Goal: Use online tool/utility: Utilize a website feature to perform a specific function

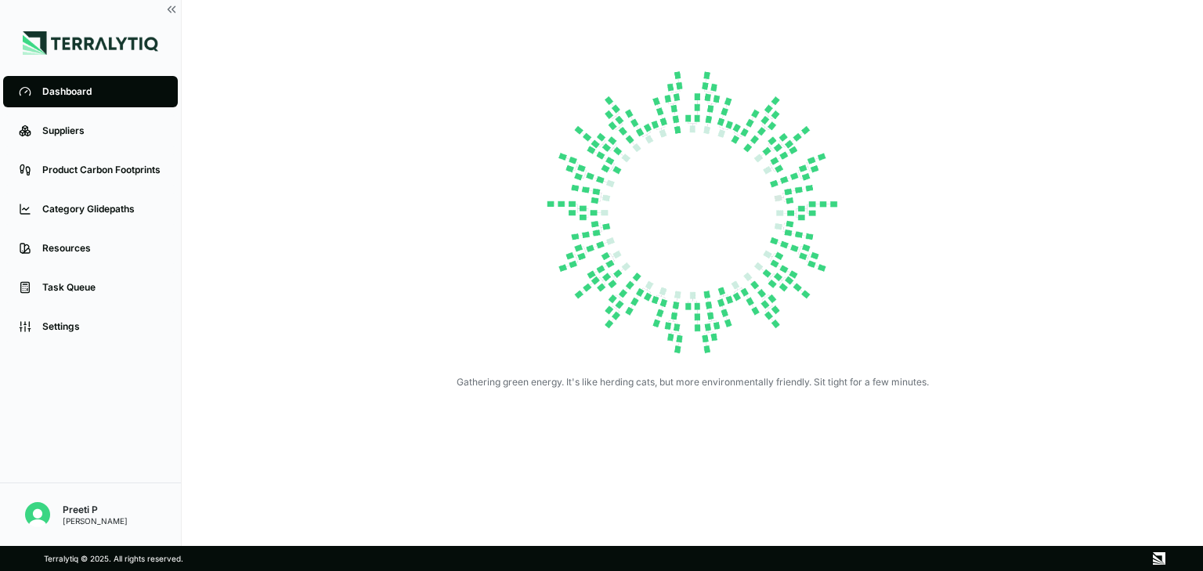
click at [92, 207] on div "Category Glidepaths" at bounding box center [102, 209] width 120 height 13
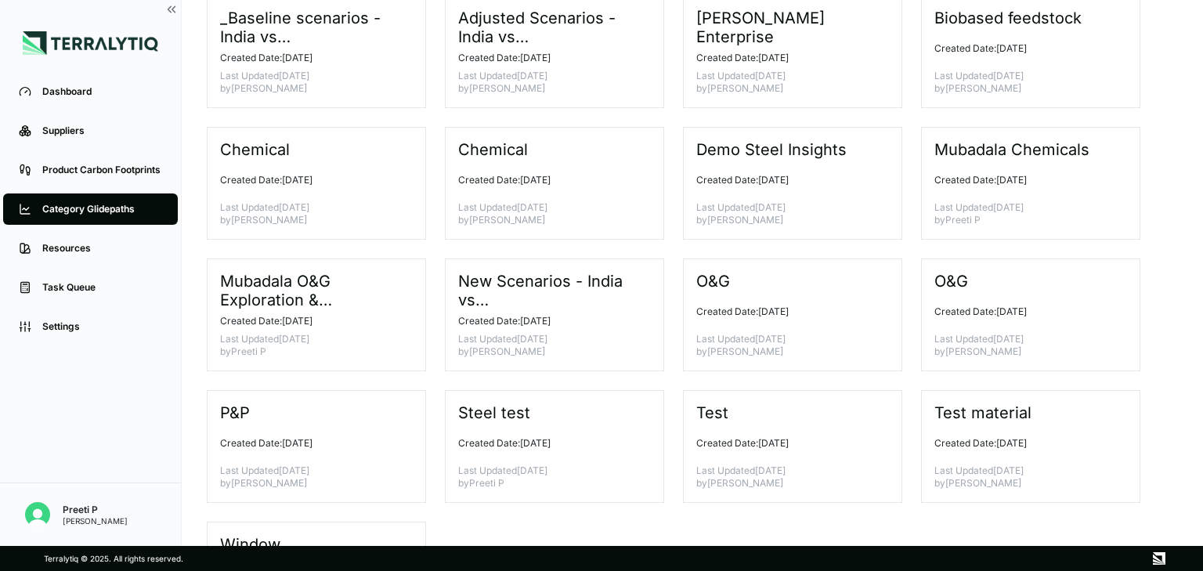
scroll to position [114, 0]
click at [976, 436] on p "Created Date: [DATE]" at bounding box center [1025, 442] width 180 height 13
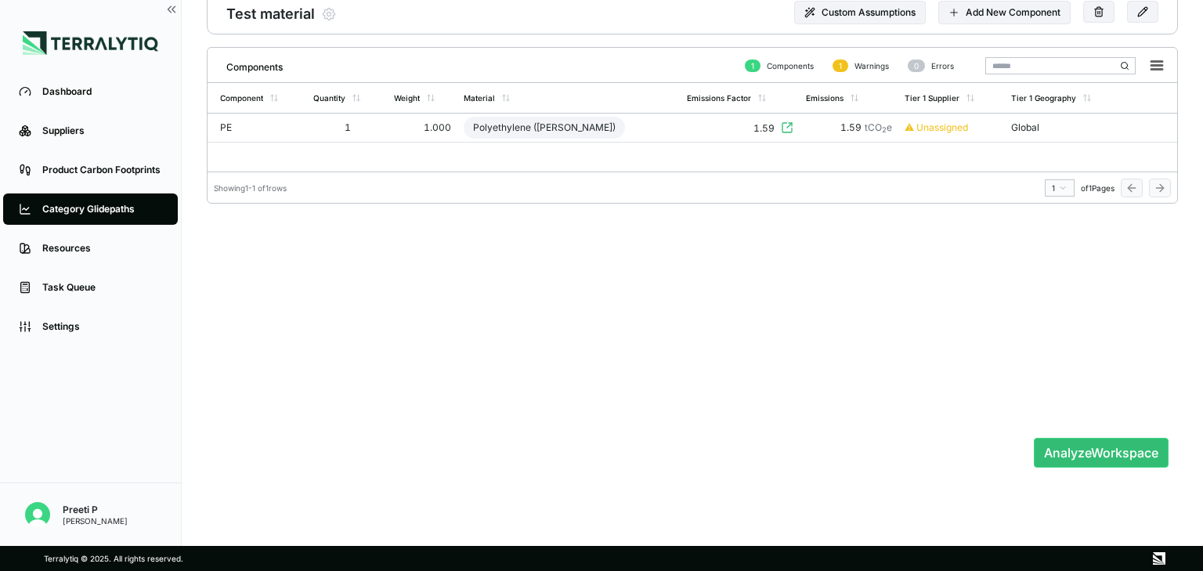
scroll to position [25, 0]
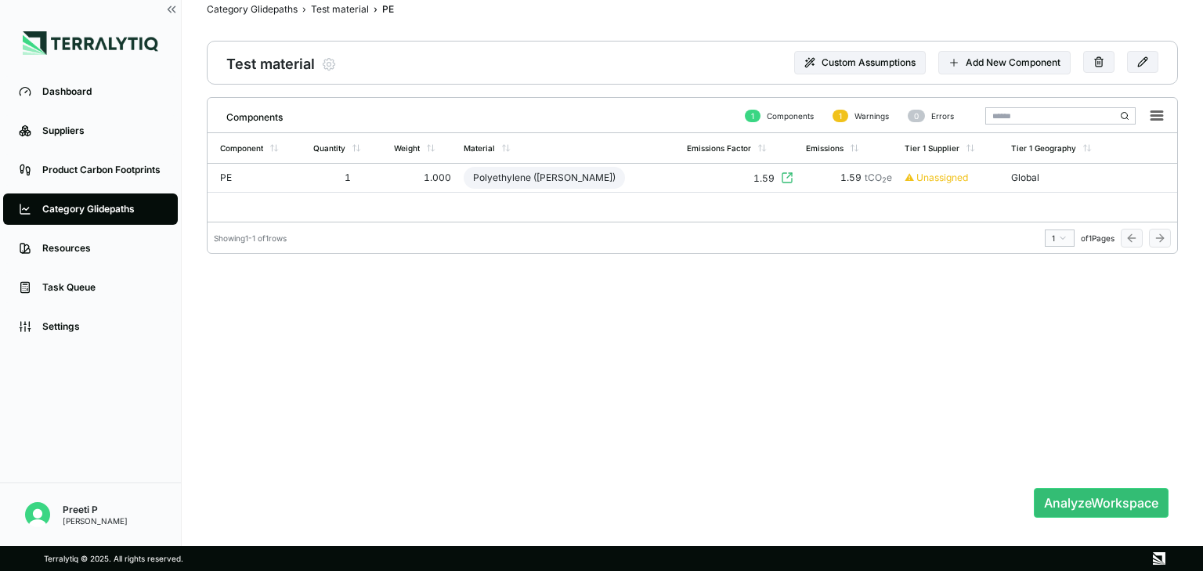
click at [333, 7] on div "Test material" at bounding box center [340, 9] width 58 height 13
click at [263, 16] on nav "Category Glidepaths › Test material Test material" at bounding box center [531, 11] width 648 height 22
click at [107, 210] on div "Category Glidepaths" at bounding box center [102, 209] width 120 height 13
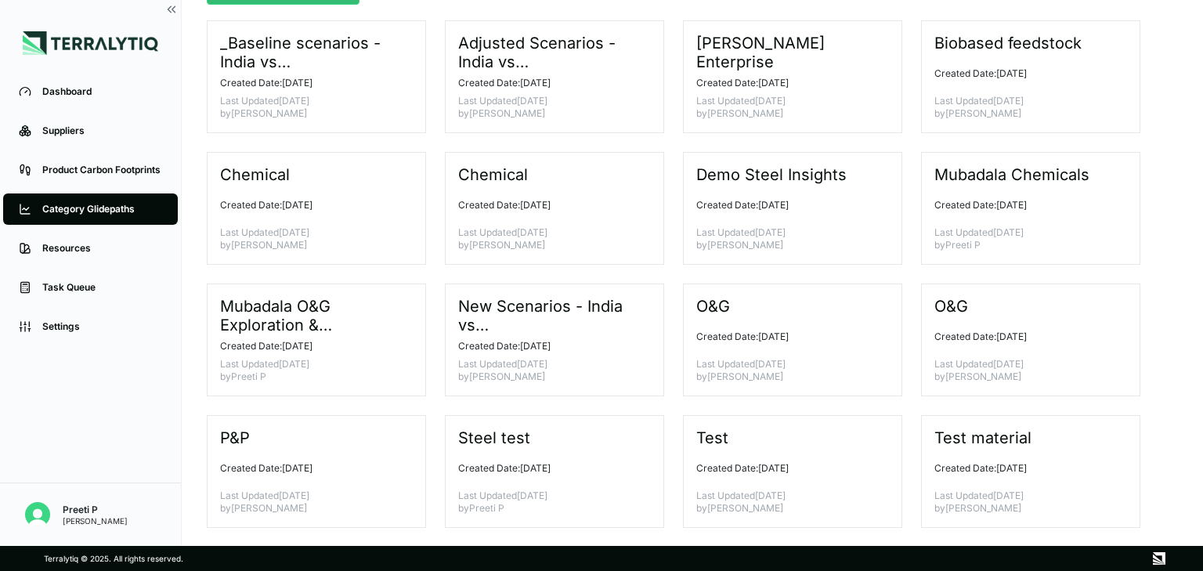
scroll to position [90, 0]
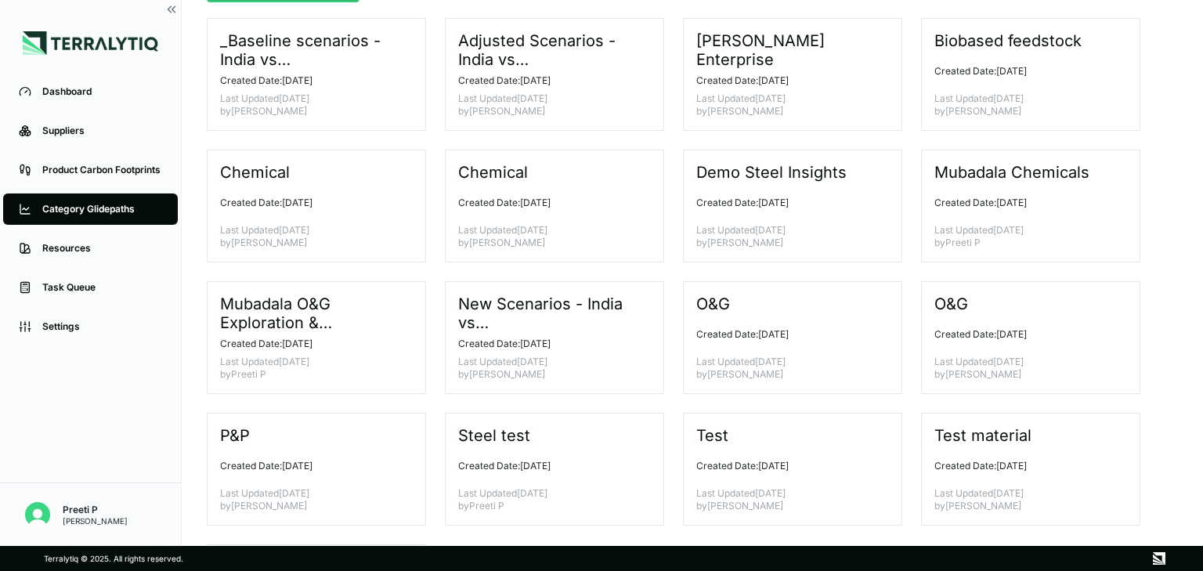
click at [536, 450] on div "Steel test Created Date: [DATE] Last Updated [DATE] by Preeti P" at bounding box center [554, 469] width 219 height 113
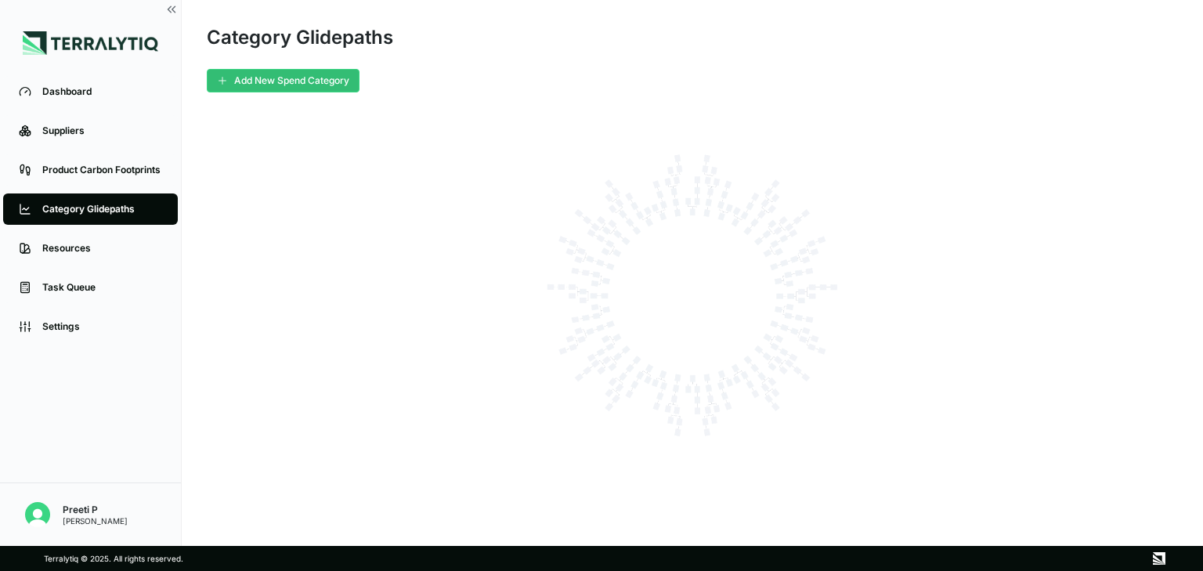
scroll to position [0, 0]
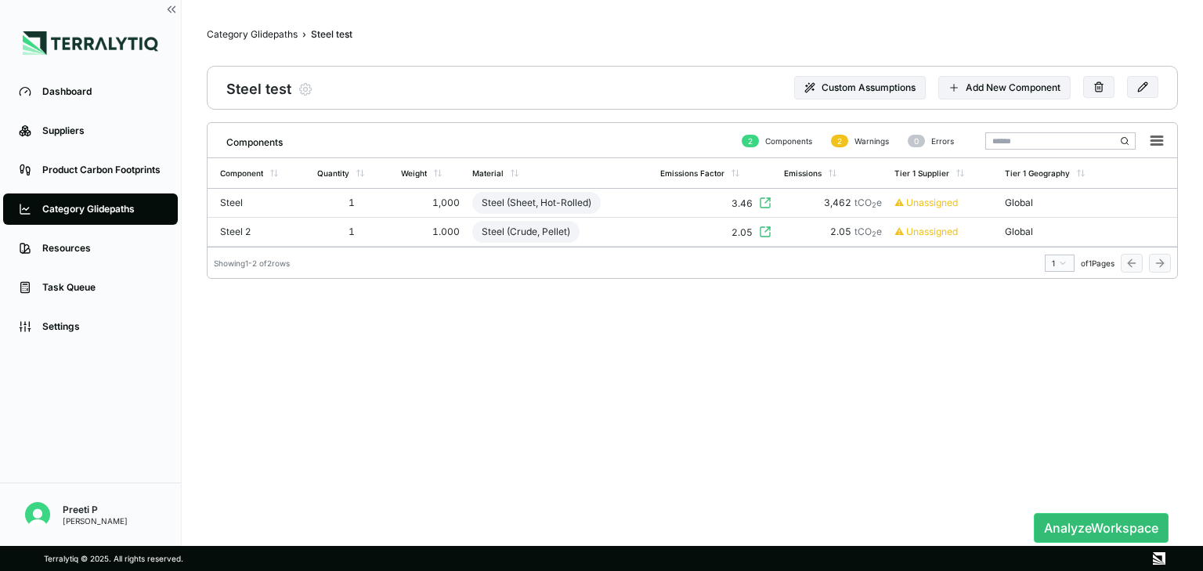
click at [711, 201] on div "3.46" at bounding box center [715, 203] width 110 height 14
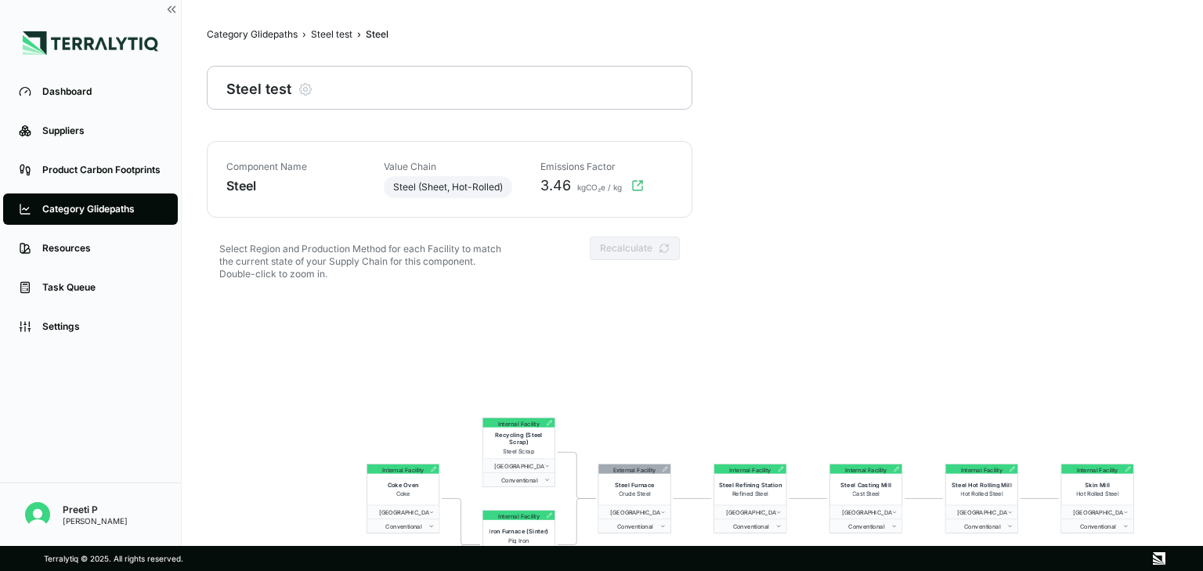
scroll to position [75, 0]
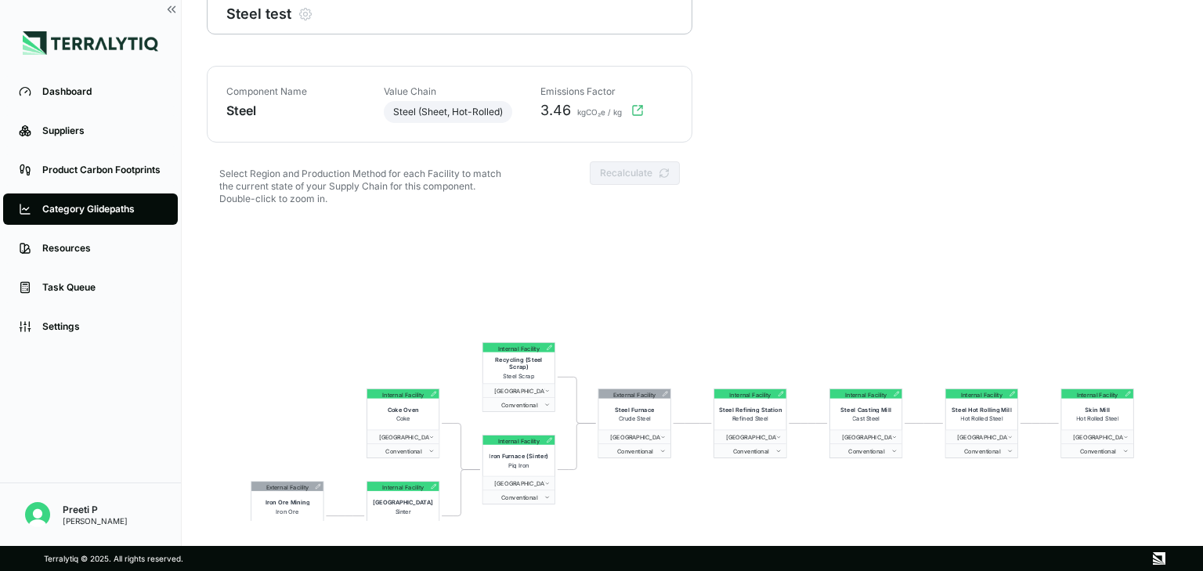
click at [548, 353] on div "Recycling (Steel Scrap) Steel Scrap" at bounding box center [519, 368] width 72 height 31
click at [550, 351] on div "Internal Facility" at bounding box center [519, 347] width 72 height 9
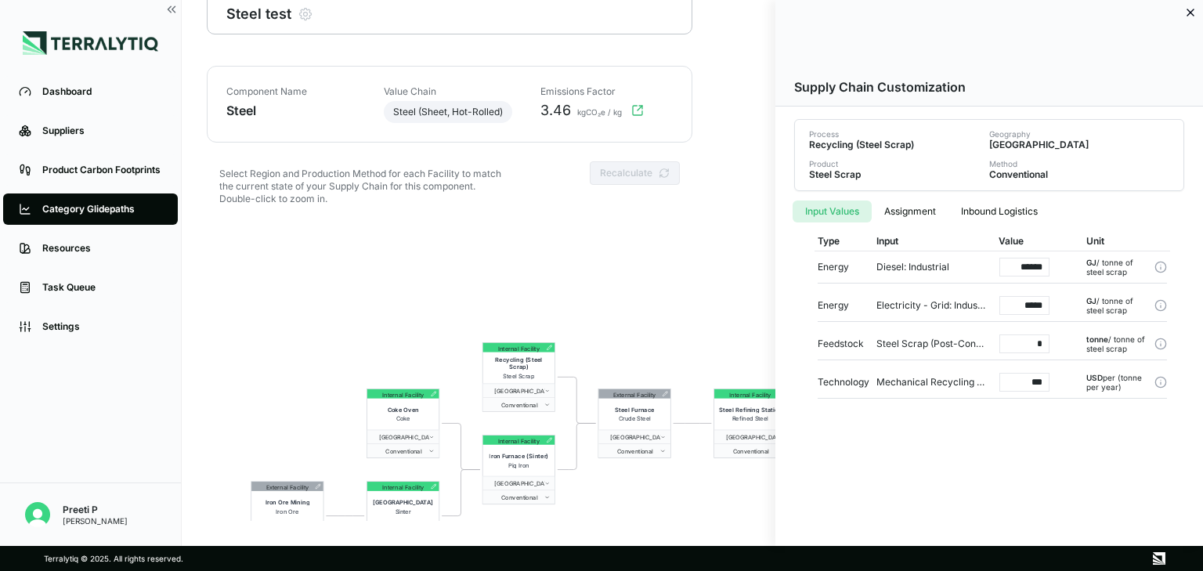
click at [1192, 14] on icon at bounding box center [1191, 12] width 6 height 6
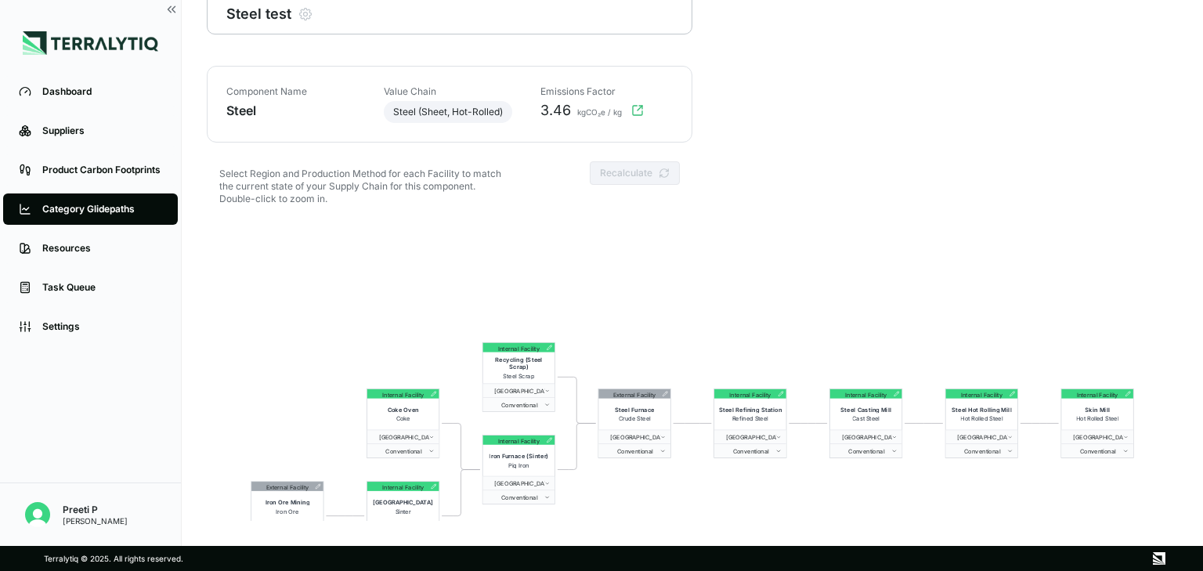
click at [663, 392] on icon at bounding box center [665, 393] width 5 height 5
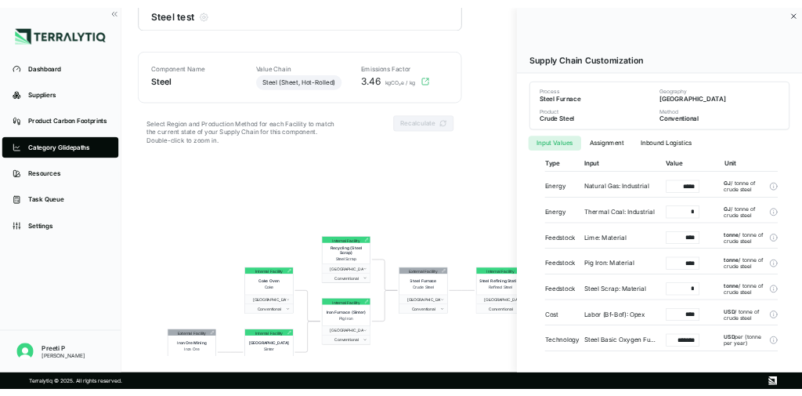
scroll to position [72, 0]
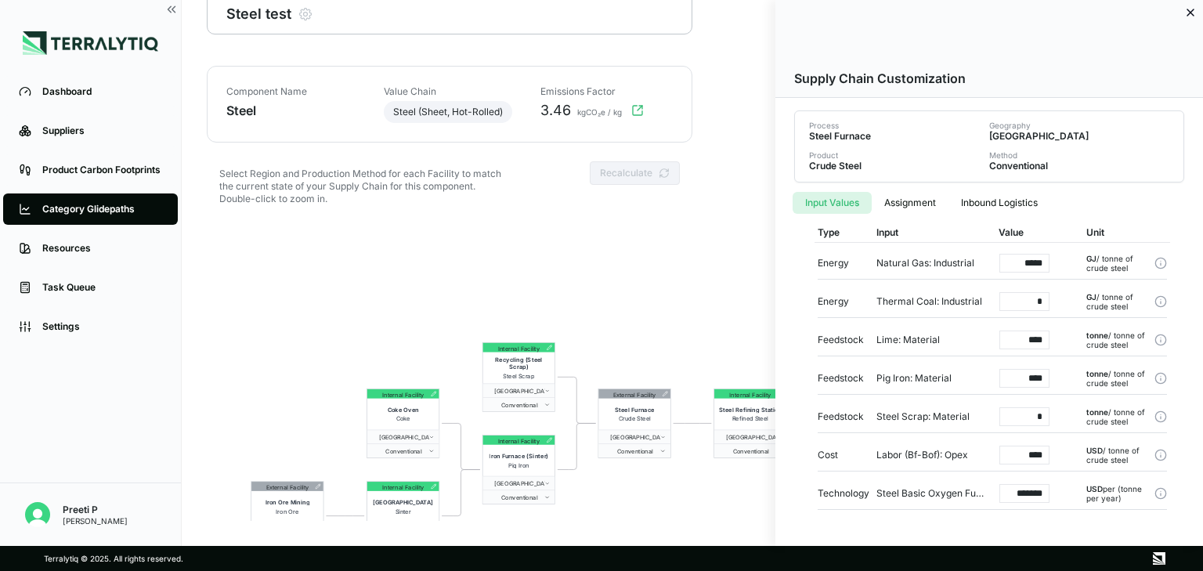
click at [636, 277] on div at bounding box center [601, 285] width 1203 height 571
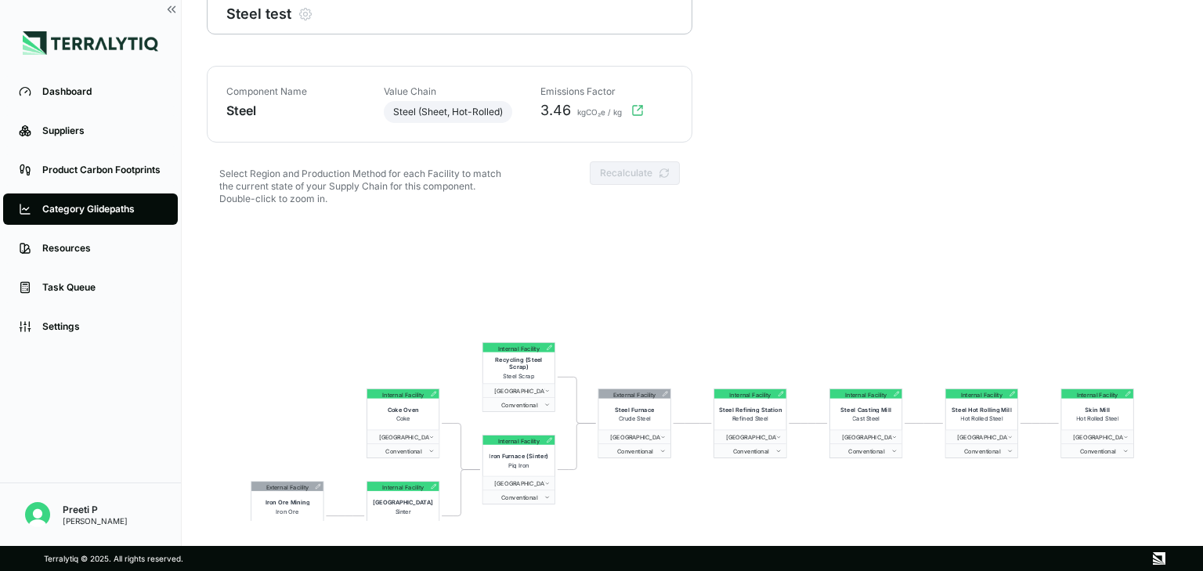
click at [666, 392] on icon at bounding box center [666, 392] width 1 height 1
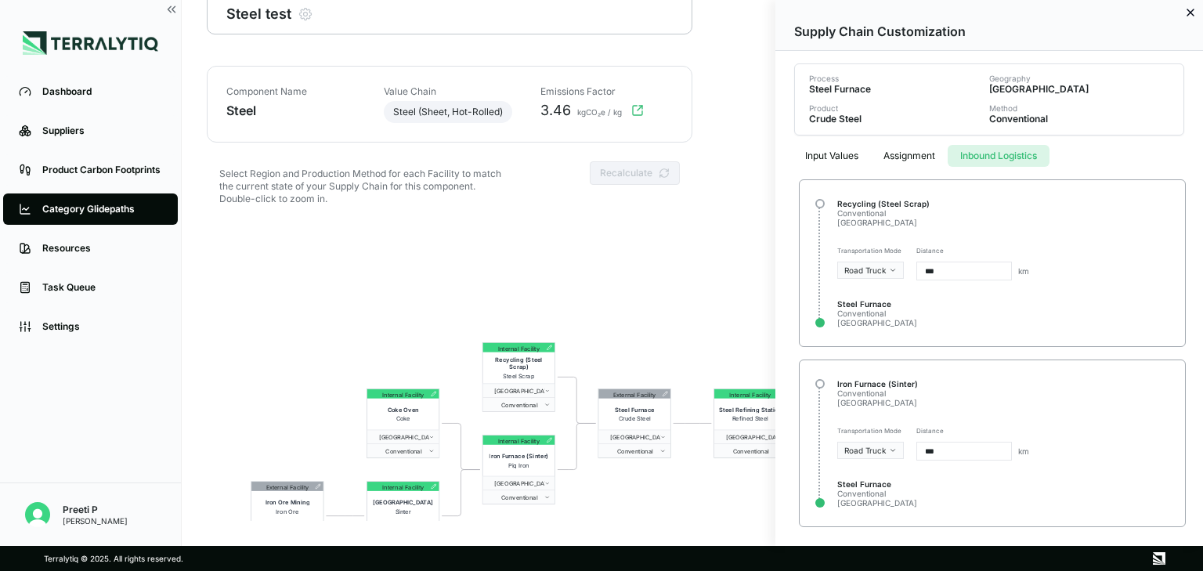
click at [1003, 212] on div "Input Values Assignment Inbound Logistics Recycling (Steel Scrap) Conventional …" at bounding box center [990, 332] width 406 height 392
click at [732, 494] on div at bounding box center [601, 285] width 1203 height 571
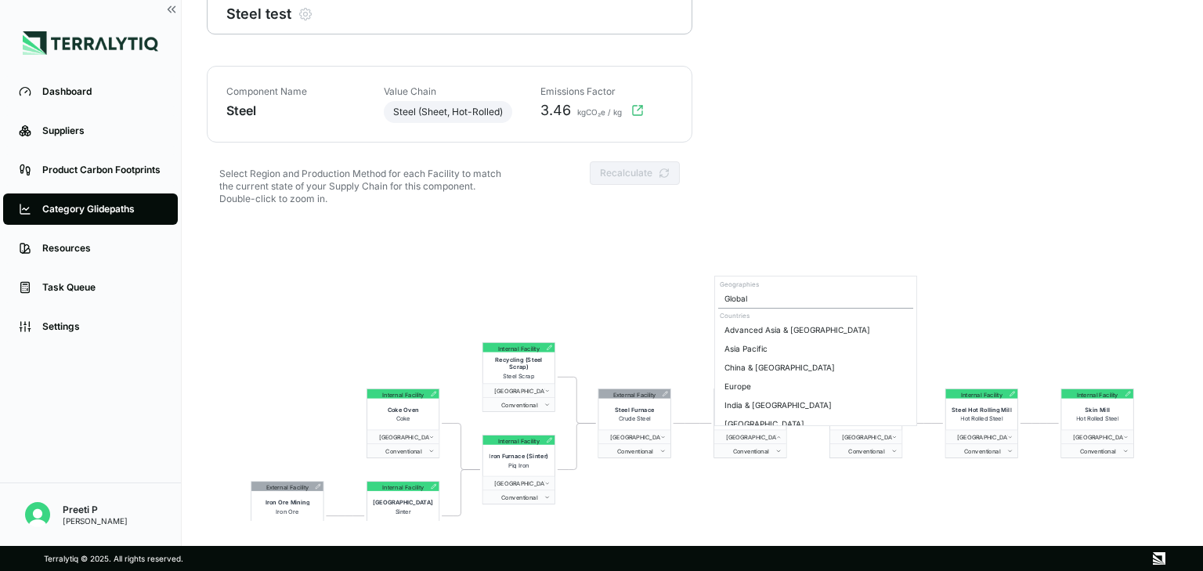
click at [754, 436] on span "[GEOGRAPHIC_DATA]" at bounding box center [747, 436] width 57 height 7
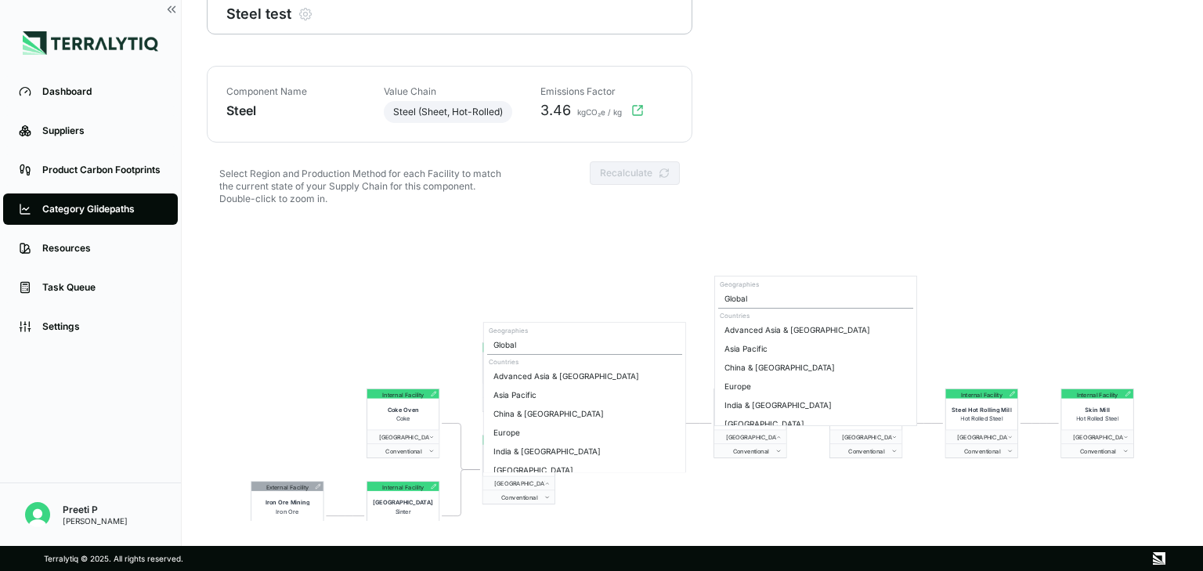
click at [535, 480] on span "[GEOGRAPHIC_DATA]" at bounding box center [515, 482] width 57 height 7
click at [517, 436] on div "Europe" at bounding box center [584, 432] width 195 height 19
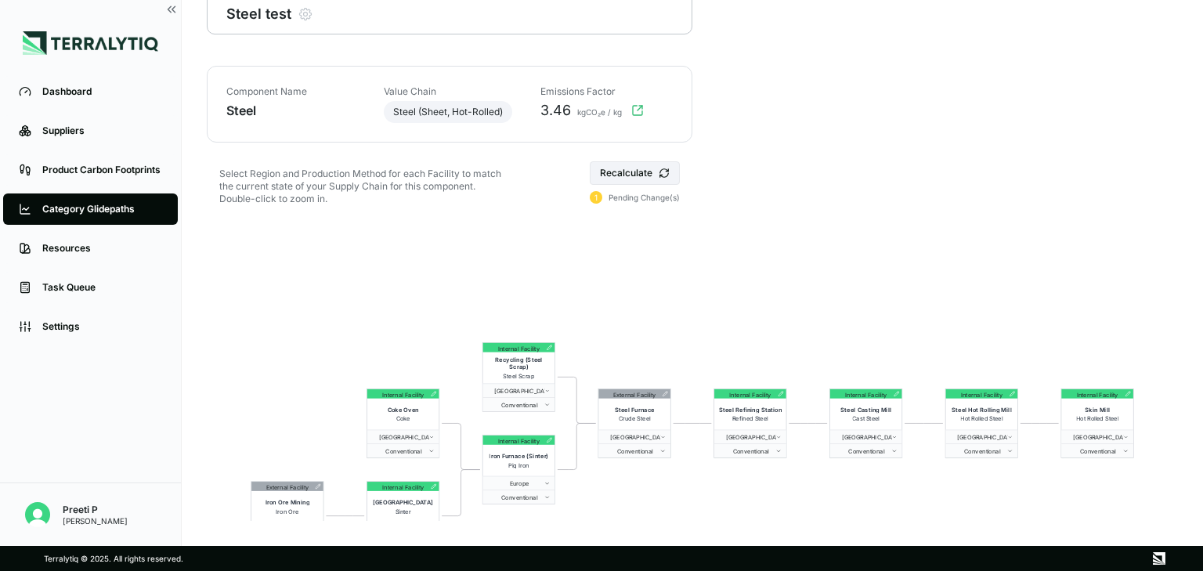
click at [656, 256] on html "Dashboard Suppliers Product Carbon Footprints Category Glidepaths Resources Tas…" at bounding box center [601, 285] width 1203 height 571
click at [666, 389] on div "External Facility" at bounding box center [635, 393] width 72 height 9
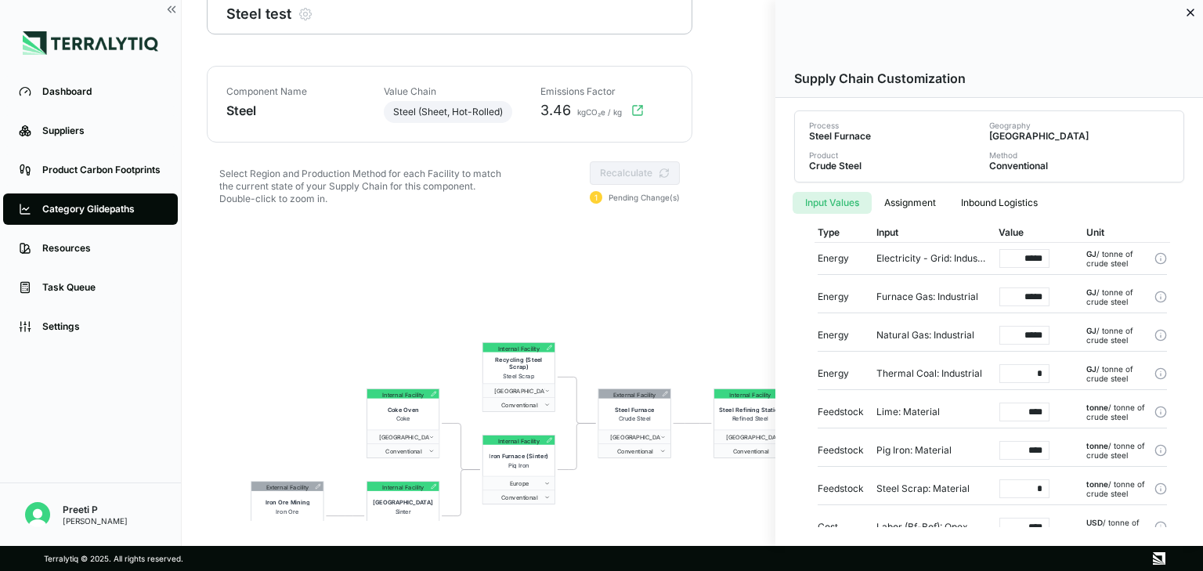
click at [1000, 198] on div "Input Values Assignment Inbound Logistics Type Input Value Unit Energy Electric…" at bounding box center [990, 355] width 406 height 345
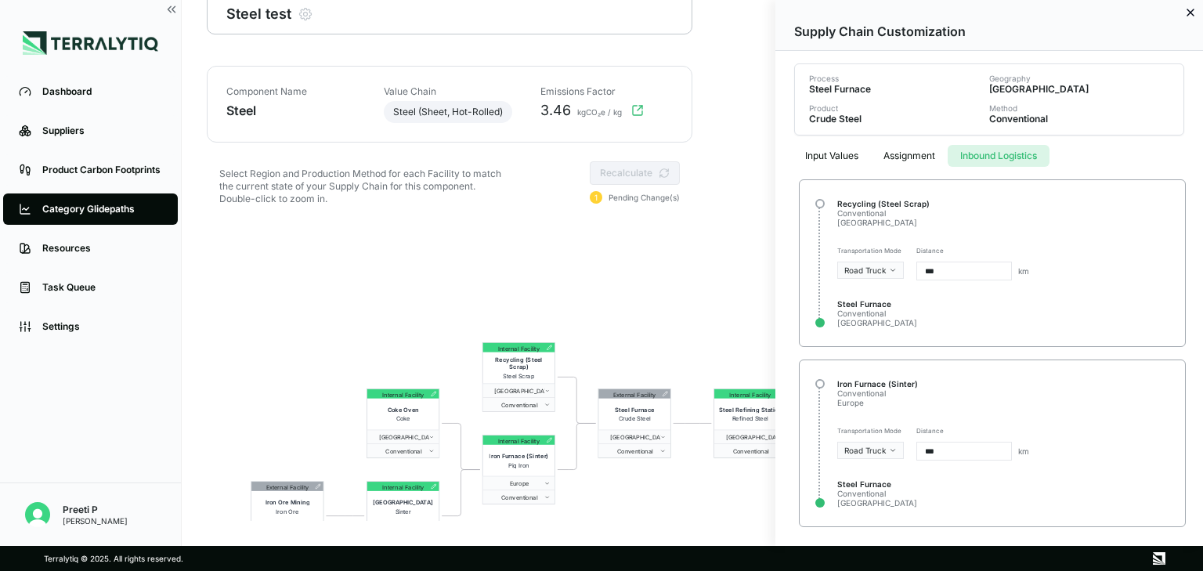
click at [761, 316] on div at bounding box center [601, 285] width 1203 height 571
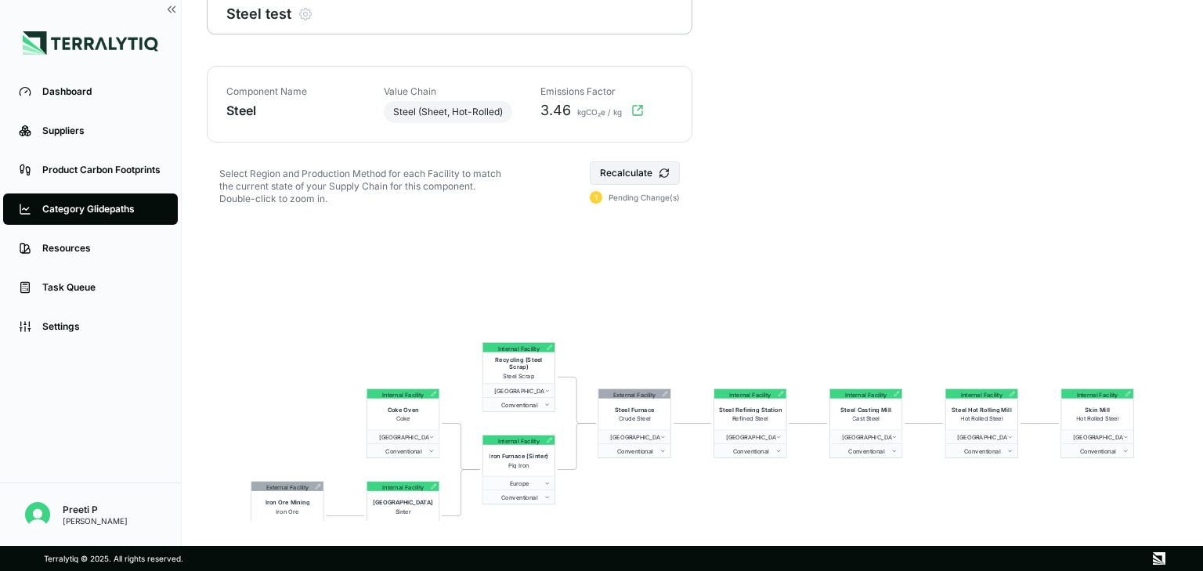
click at [647, 172] on button "Recalculate" at bounding box center [635, 173] width 90 height 24
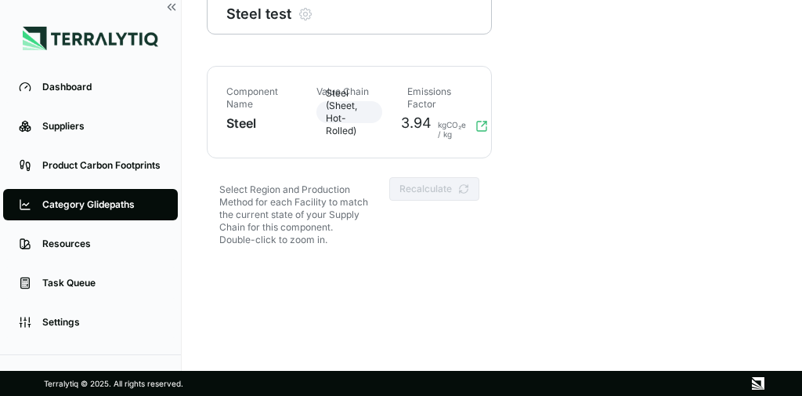
scroll to position [75, 0]
click at [400, 248] on div "Select Region and Production Method for each Facility to match the current stat…" at bounding box center [349, 219] width 285 height 85
click at [115, 210] on div "Category Glidepaths" at bounding box center [102, 204] width 120 height 13
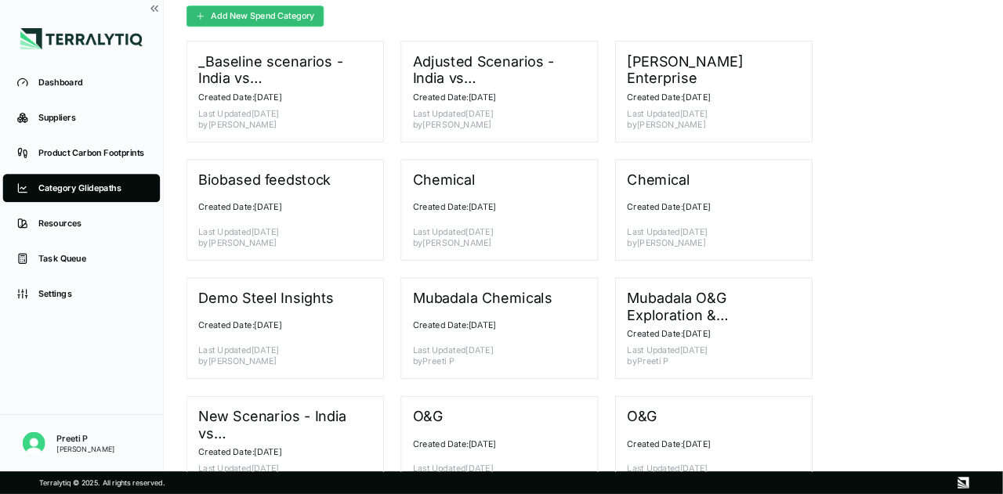
scroll to position [63, 0]
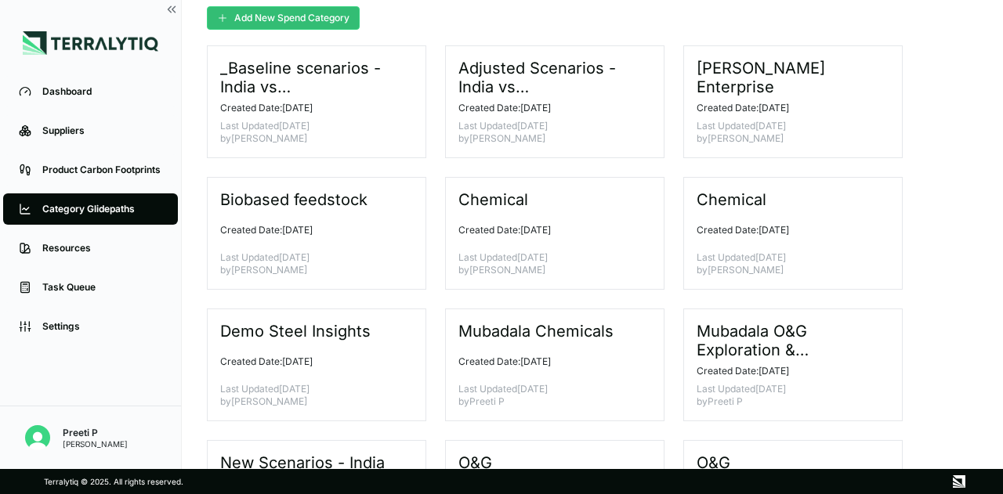
drag, startPoint x: 489, startPoint y: 4, endPoint x: 655, endPoint y: 31, distance: 168.3
click at [655, 31] on div "Add New Spend Category" at bounding box center [592, 25] width 771 height 39
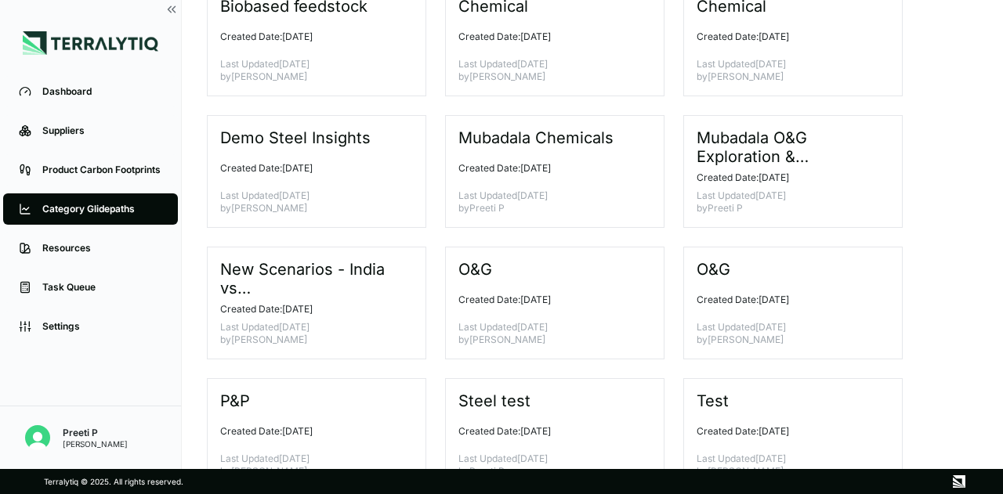
scroll to position [262, 0]
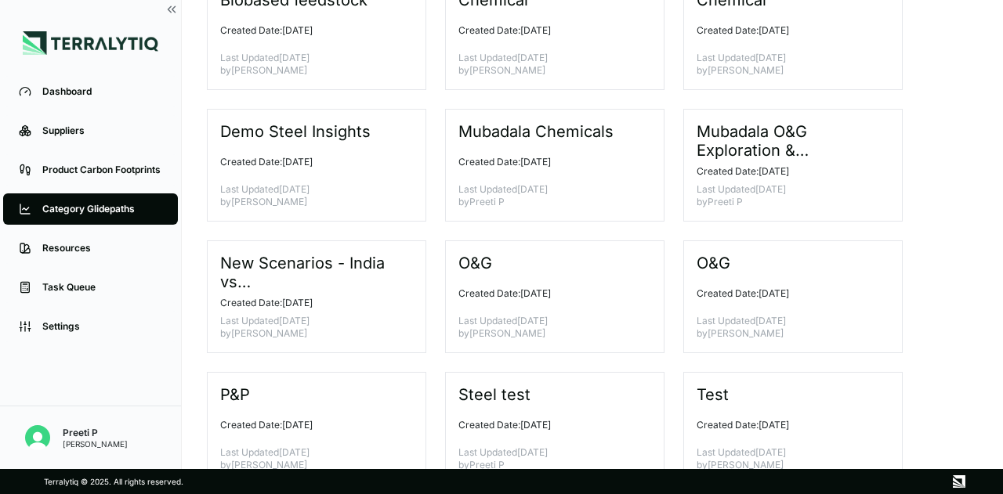
click at [786, 312] on div "O&G Created Date: [DATE] Last Updated [DATE] by [PERSON_NAME]" at bounding box center [792, 297] width 219 height 113
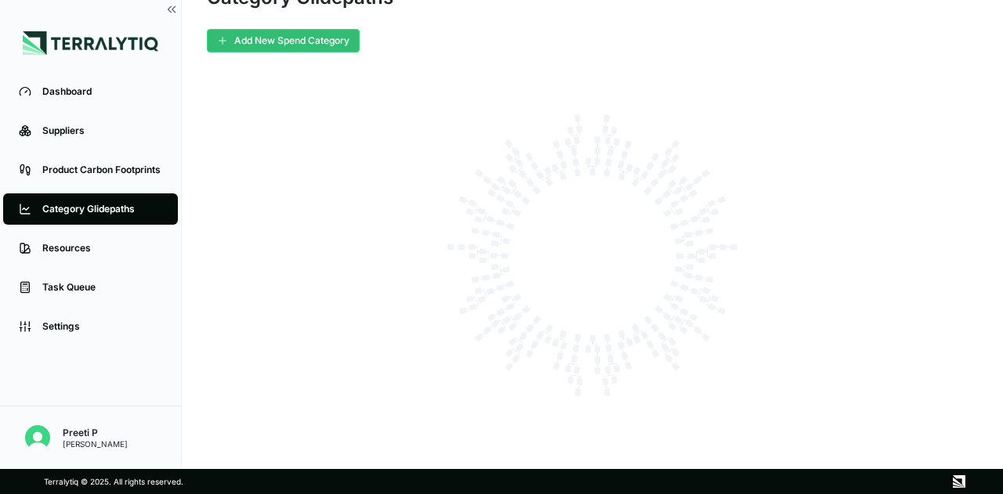
scroll to position [39, 0]
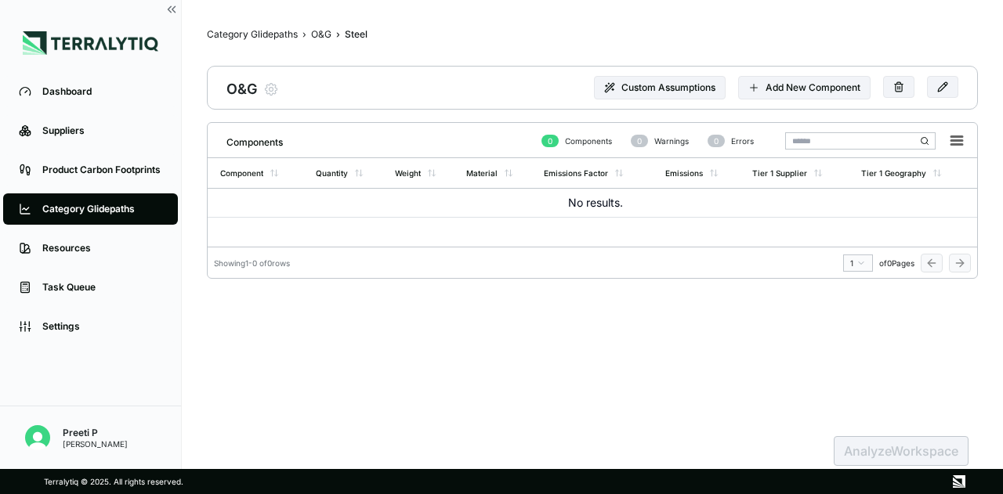
click at [838, 89] on button "Add New Component" at bounding box center [804, 88] width 132 height 24
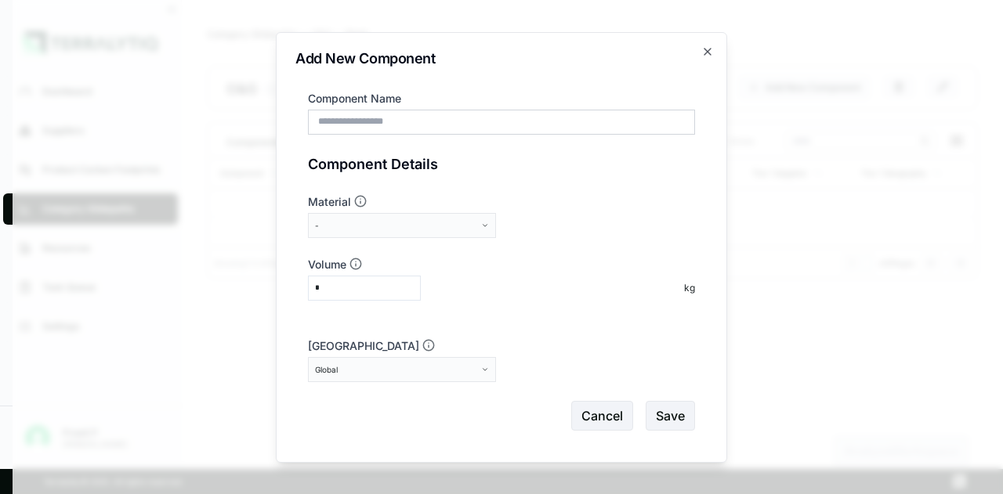
click at [478, 226] on button "-" at bounding box center [402, 225] width 188 height 25
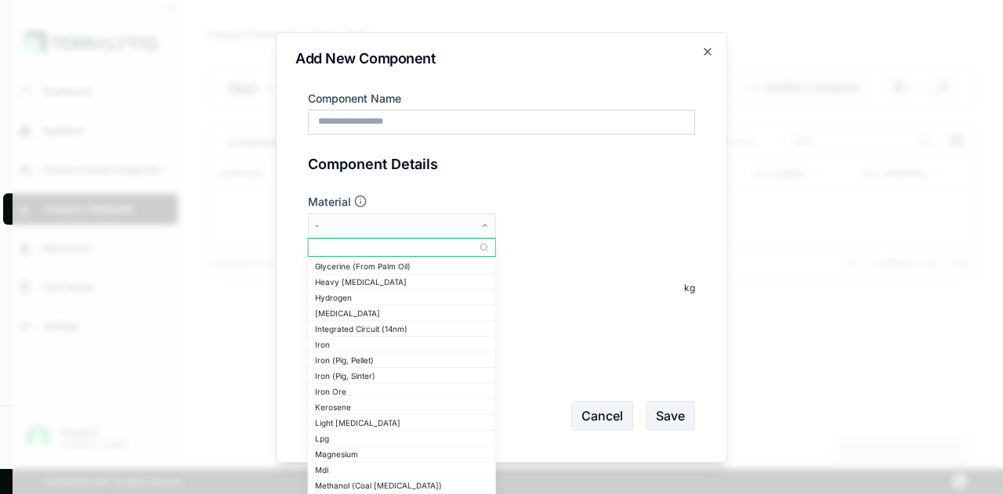
scroll to position [685, 0]
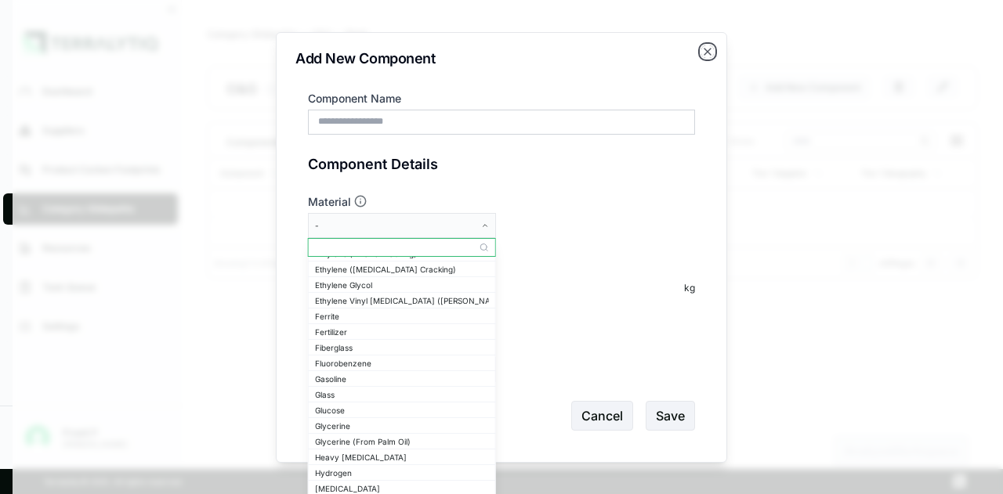
click at [708, 53] on icon "button" at bounding box center [707, 51] width 13 height 13
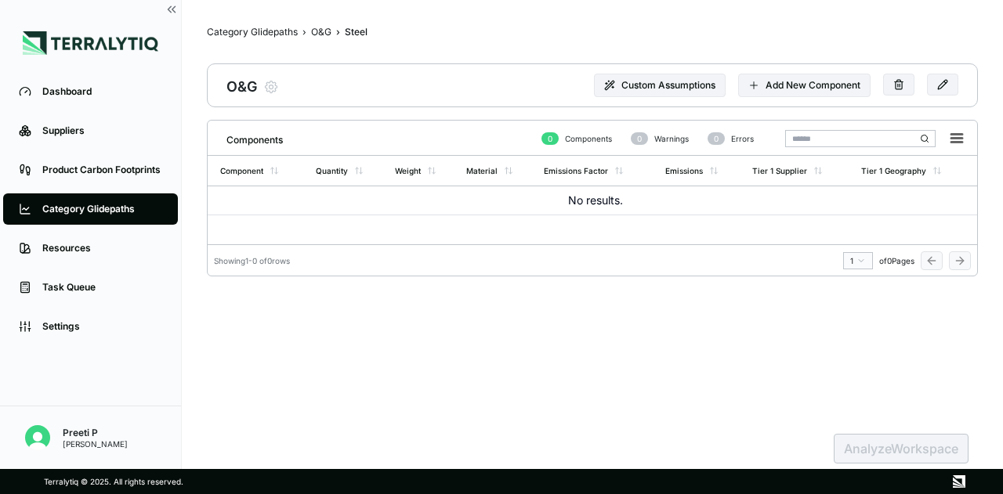
scroll to position [0, 0]
click at [326, 31] on div "O&G" at bounding box center [321, 34] width 20 height 13
click at [282, 36] on div "Category Glidepaths" at bounding box center [252, 34] width 91 height 13
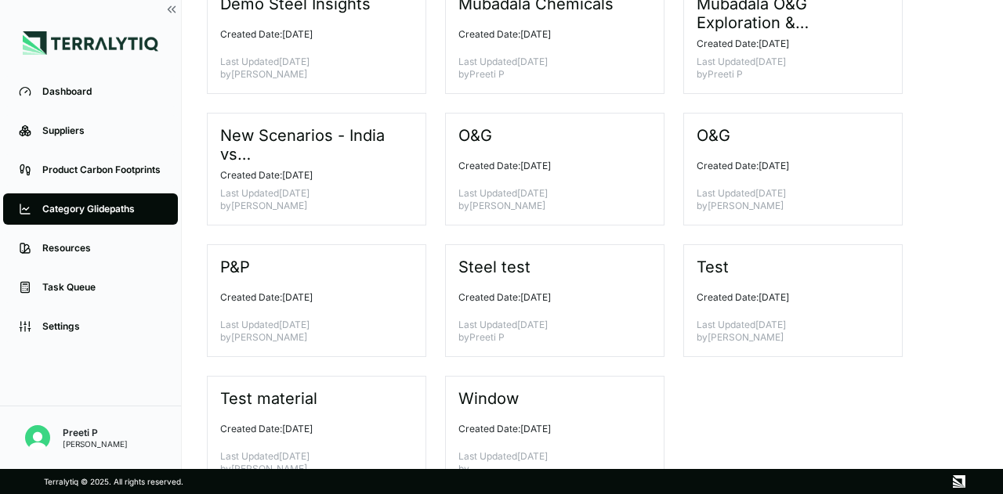
scroll to position [391, 0]
click at [561, 298] on p "Created Date: [DATE]" at bounding box center [548, 297] width 180 height 13
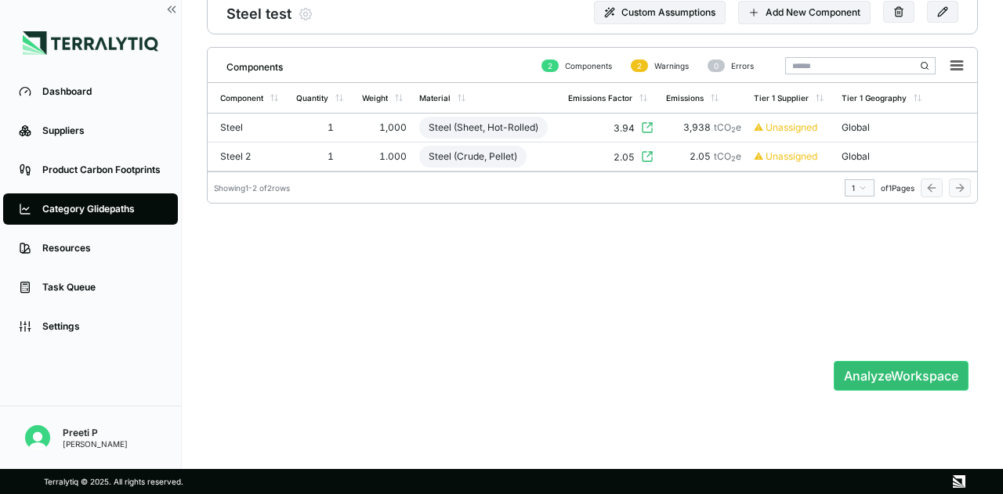
scroll to position [25, 0]
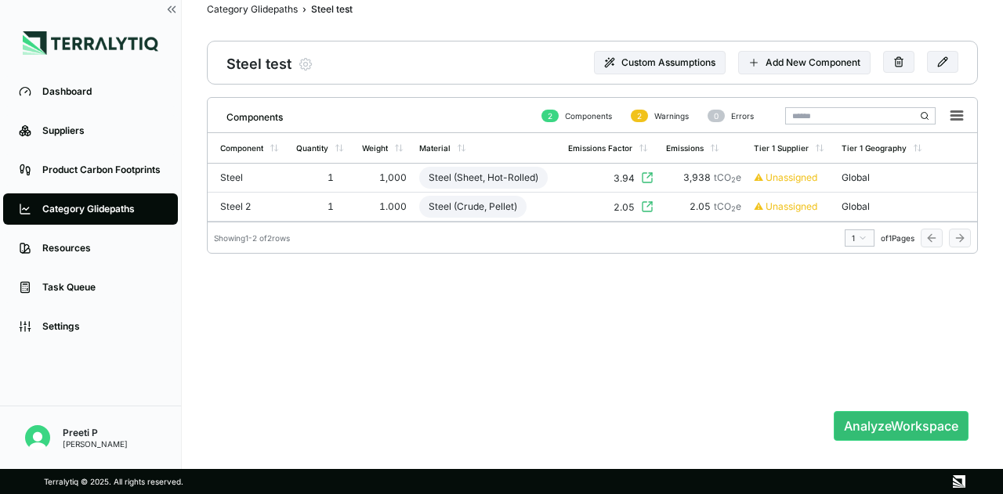
click at [579, 183] on div "3.94" at bounding box center [610, 178] width 85 height 14
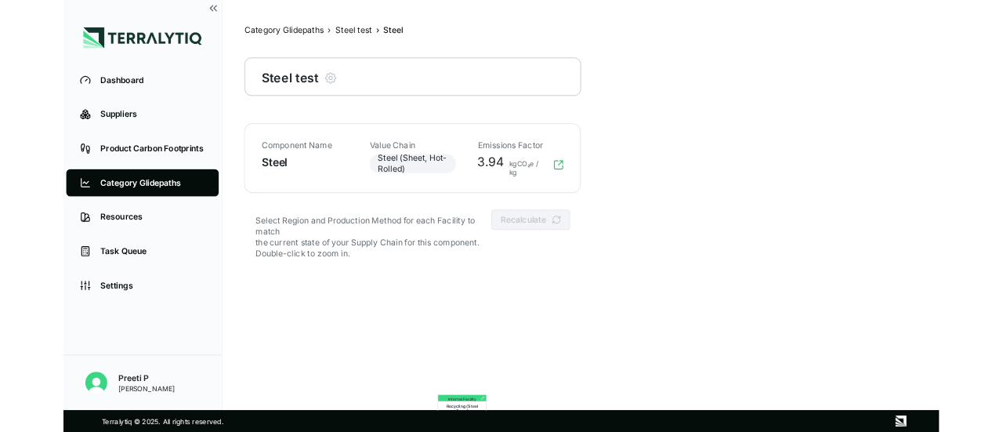
scroll to position [75, 0]
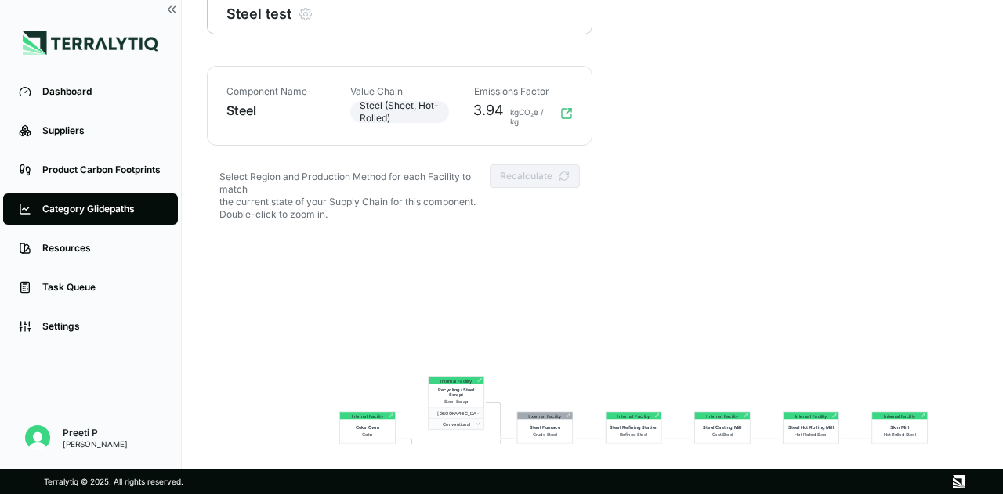
click at [481, 380] on icon at bounding box center [479, 380] width 5 height 5
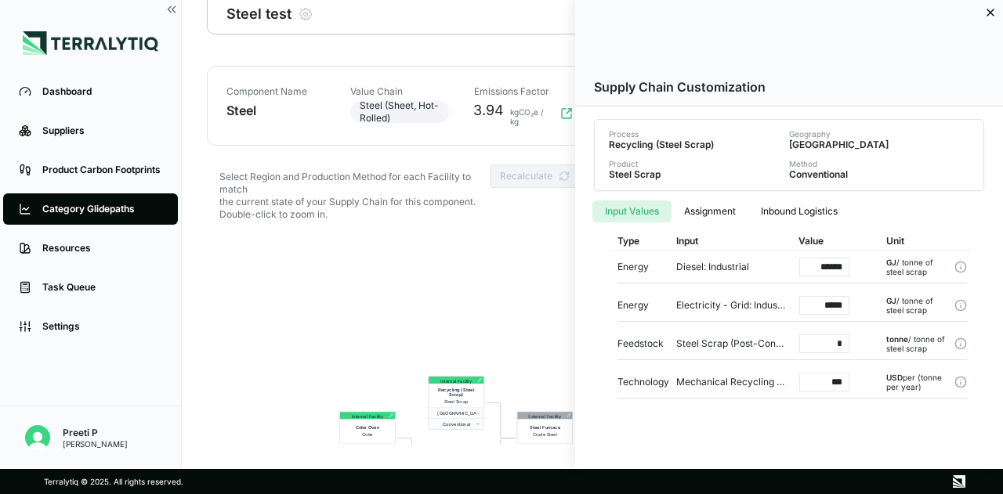
click at [514, 296] on div at bounding box center [501, 247] width 1003 height 494
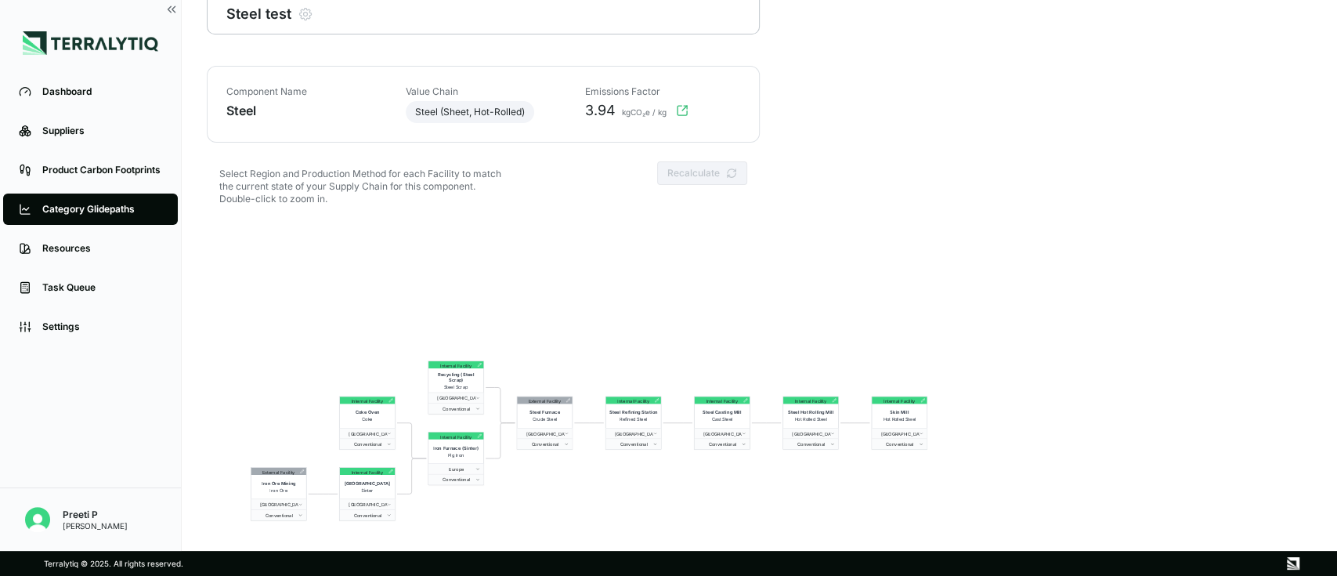
drag, startPoint x: 993, startPoint y: 0, endPoint x: 510, endPoint y: 305, distance: 570.7
click at [510, 305] on div "Internal Facility Skin Mill Hot Rolled Steel Japan Conventional Internal Facili…" at bounding box center [759, 446] width 1105 height 451
click at [483, 363] on icon at bounding box center [480, 365] width 5 height 5
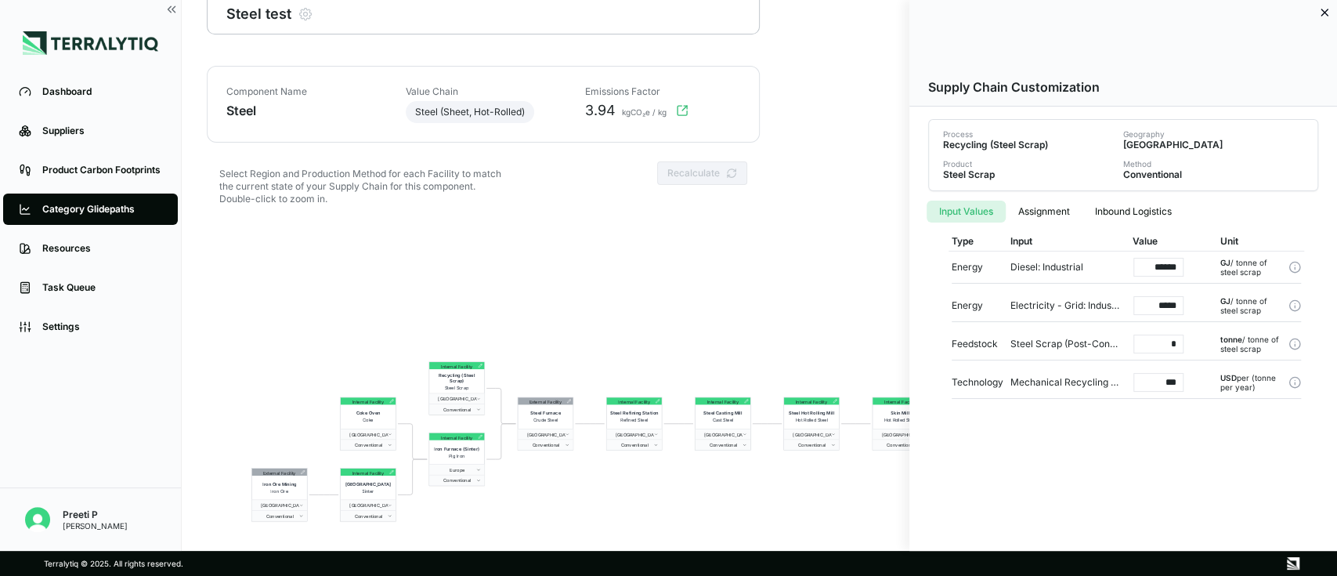
click at [807, 296] on div at bounding box center [668, 288] width 1337 height 576
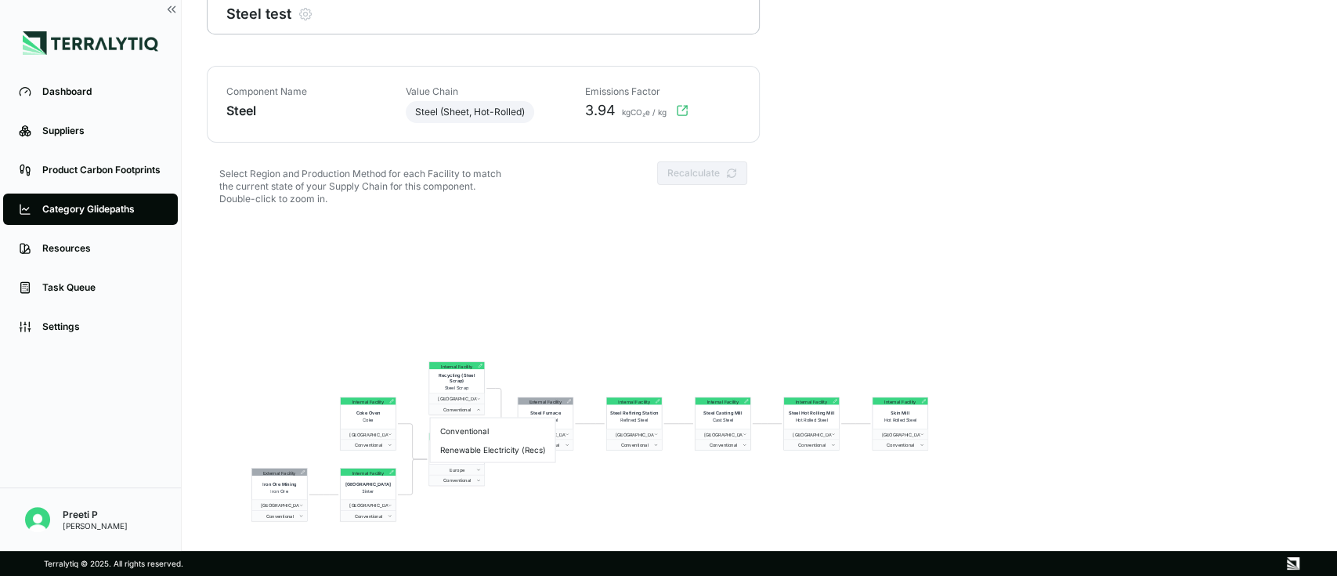
click at [479, 412] on button "Conventional" at bounding box center [456, 408] width 55 height 11
click at [476, 363] on div at bounding box center [480, 365] width 8 height 5
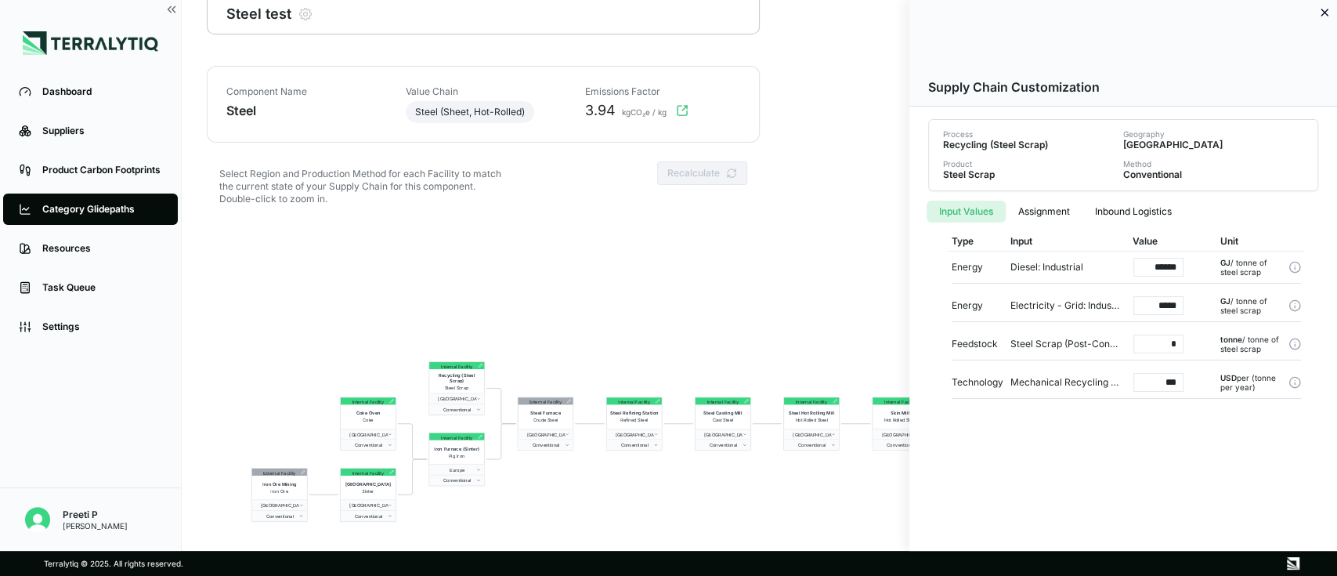
click at [710, 285] on div at bounding box center [668, 288] width 1337 height 576
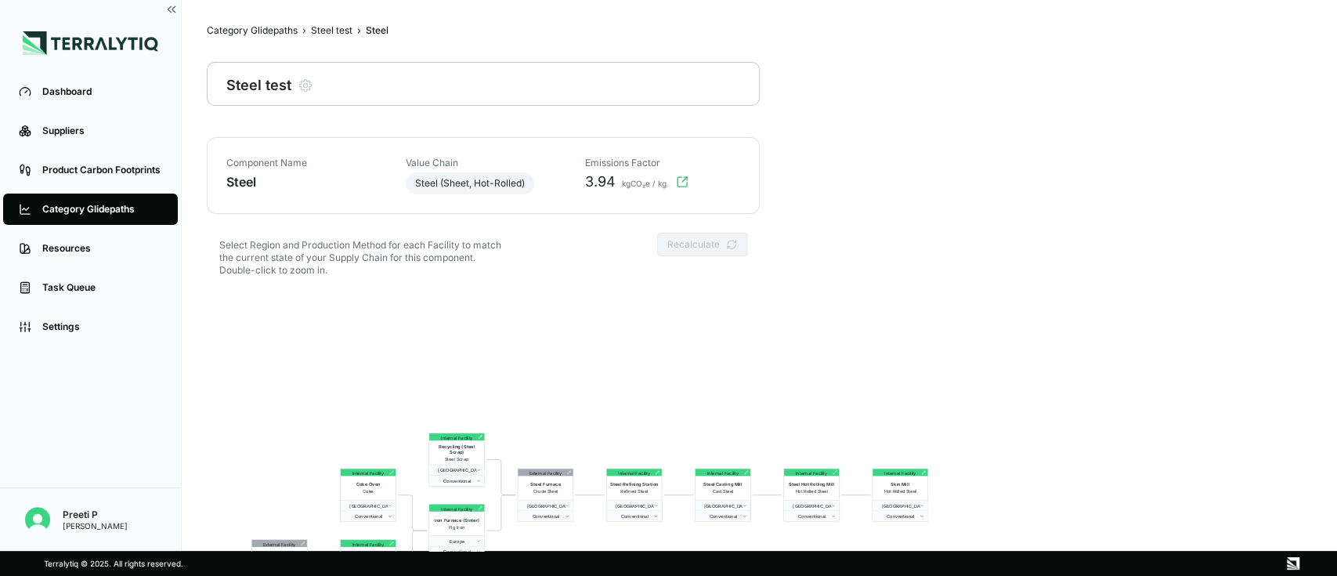
scroll to position [0, 0]
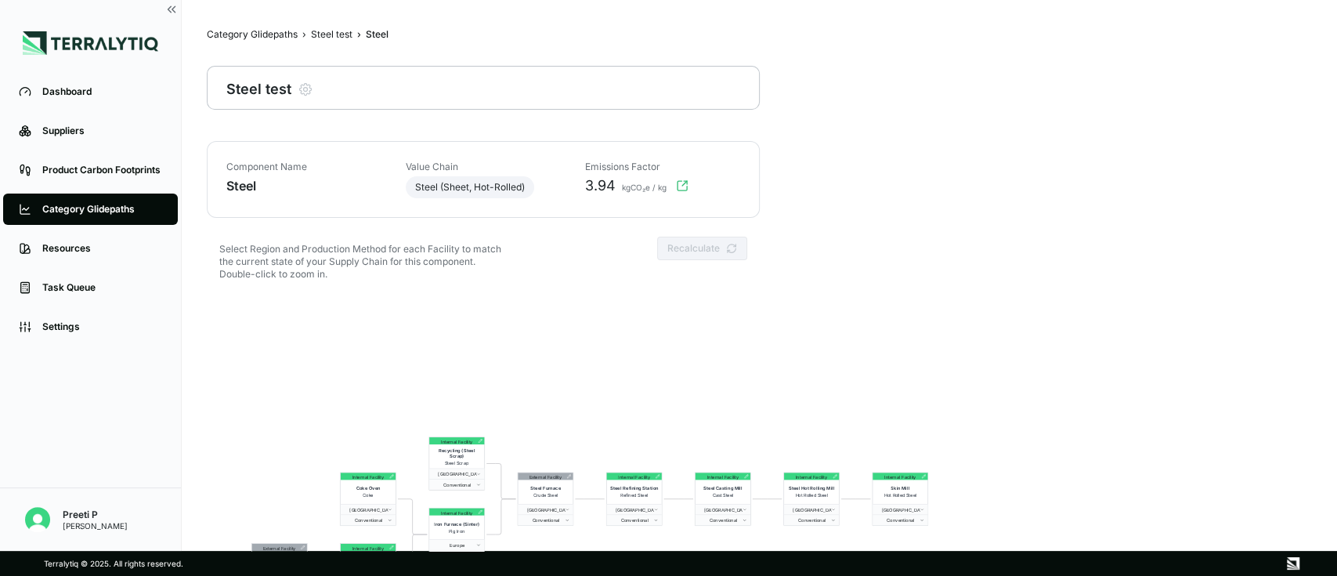
click at [322, 29] on div "Steel test" at bounding box center [332, 34] width 42 height 13
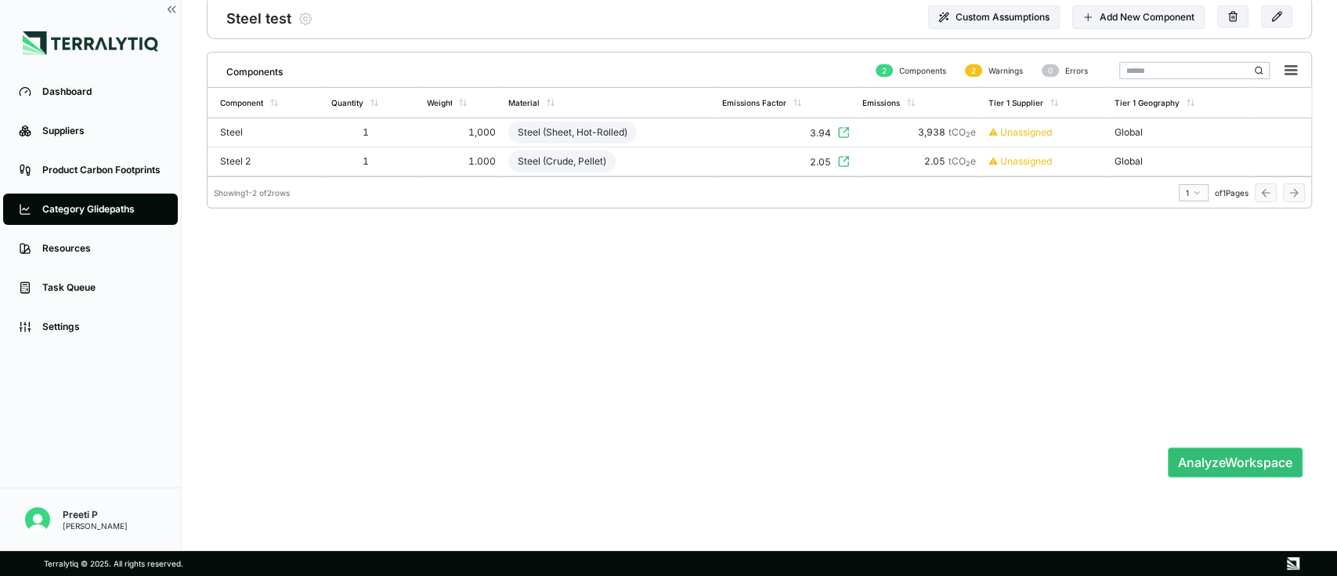
scroll to position [73, 0]
click at [1203, 465] on button "Analyze Workspace" at bounding box center [1235, 460] width 135 height 30
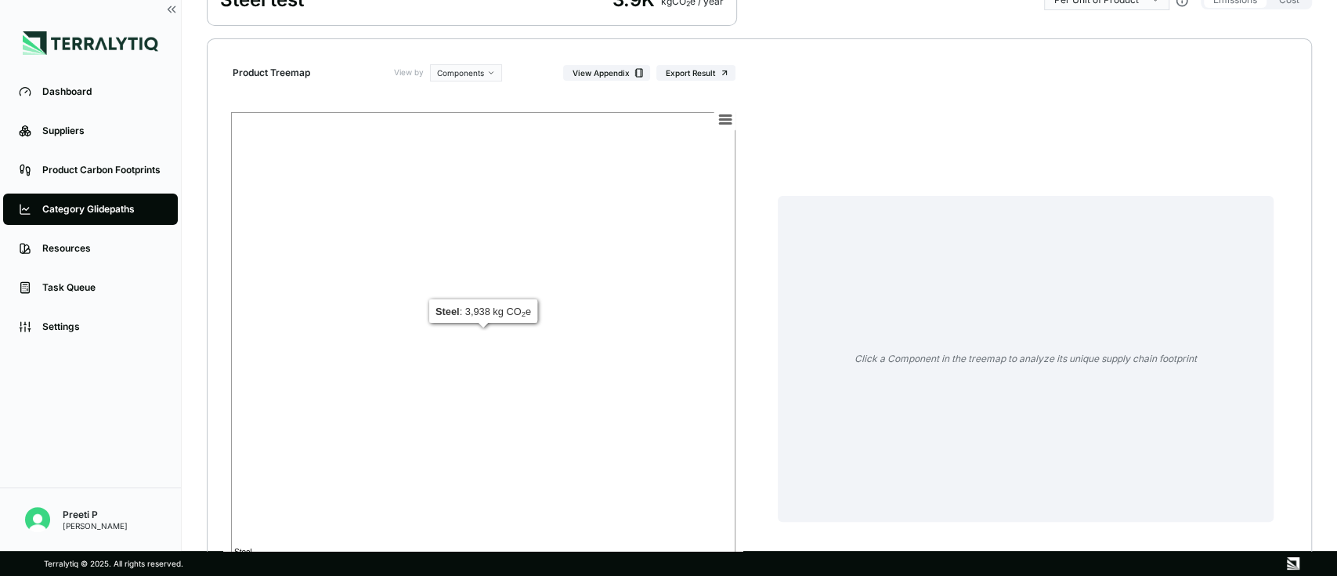
scroll to position [208, 0]
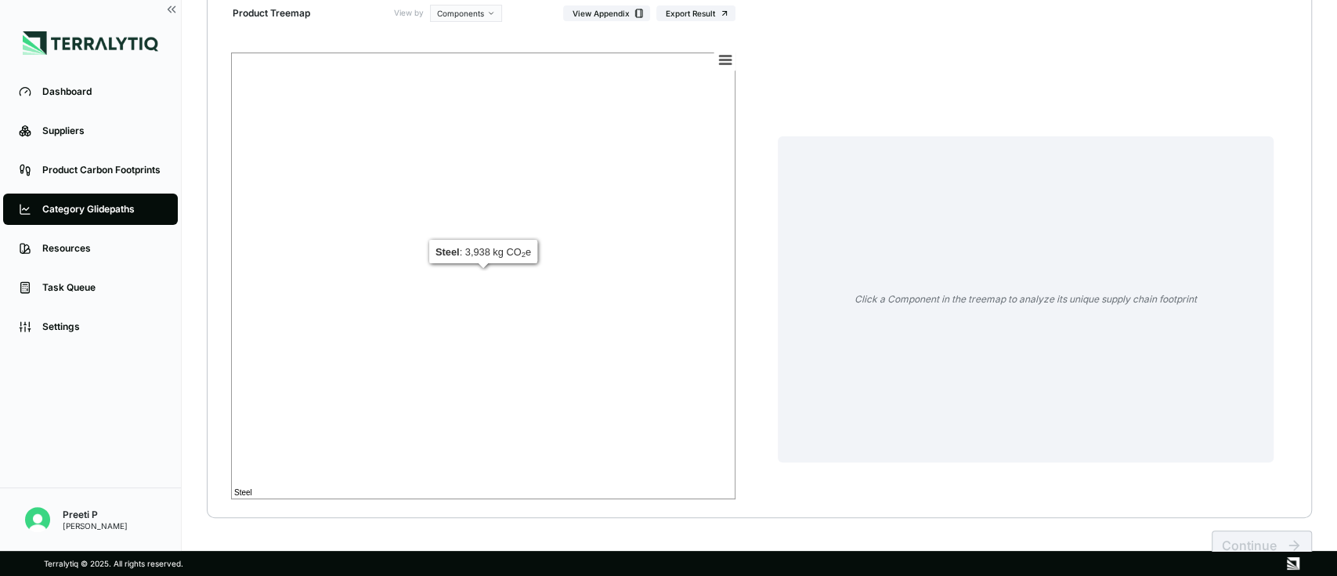
click at [588, 269] on rect at bounding box center [483, 275] width 505 height 447
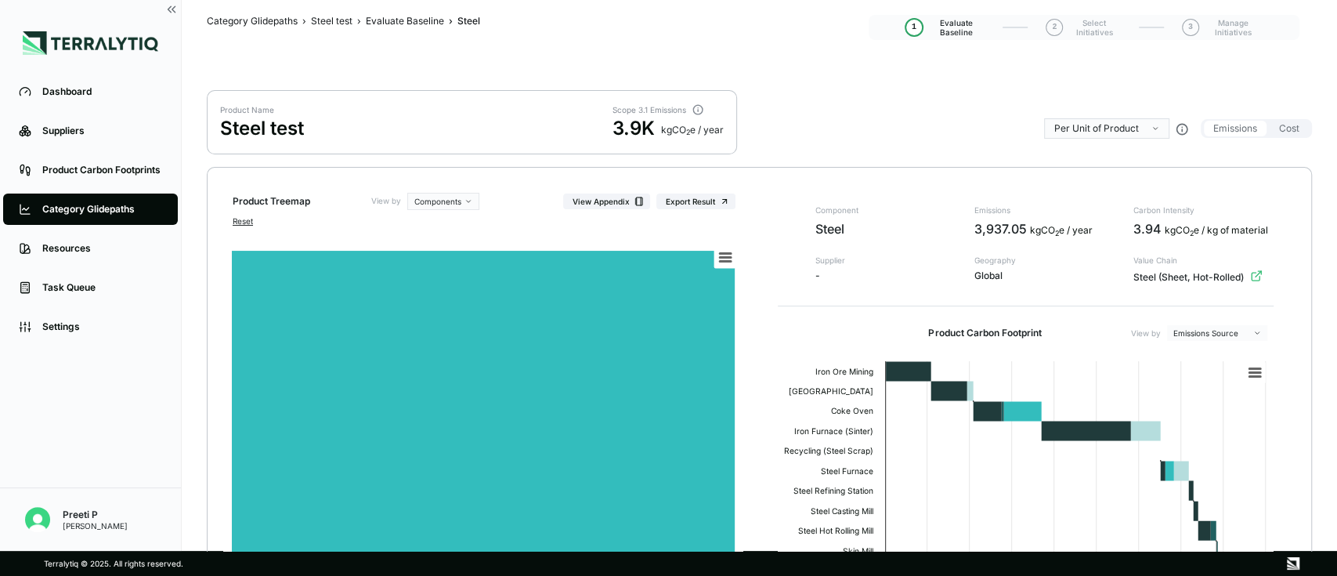
scroll to position [20, 0]
